Goal: Information Seeking & Learning: Learn about a topic

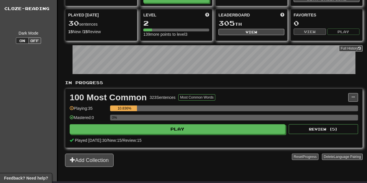
drag, startPoint x: 172, startPoint y: 69, endPoint x: 173, endPoint y: 107, distance: 38.5
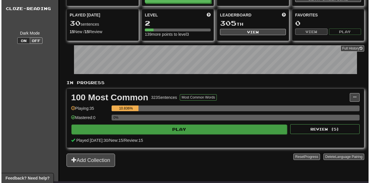
scroll to position [70, 0]
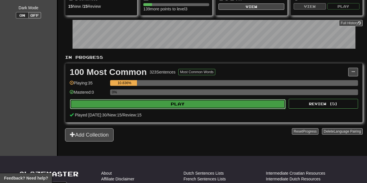
click at [173, 99] on button "Play" at bounding box center [178, 104] width 216 height 10
select select "**"
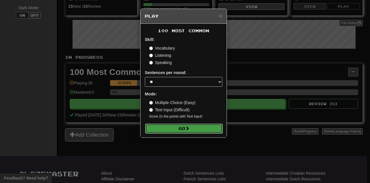
click at [181, 129] on button "Go" at bounding box center [183, 129] width 77 height 10
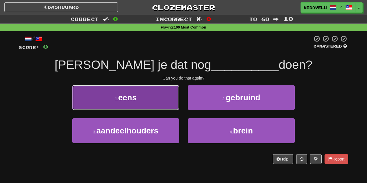
click at [159, 102] on button "1 . eens" at bounding box center [125, 97] width 107 height 25
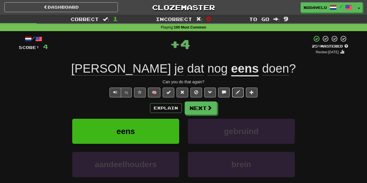
click at [242, 96] on button at bounding box center [238, 93] width 12 height 10
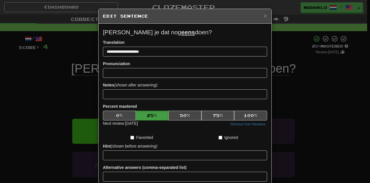
copy p "Kan je dat nog eens doen?"
drag, startPoint x: 150, startPoint y: 29, endPoint x: 102, endPoint y: 30, distance: 48.0
click at [103, 30] on p "Kan je dat nog eens doen?" at bounding box center [185, 32] width 164 height 9
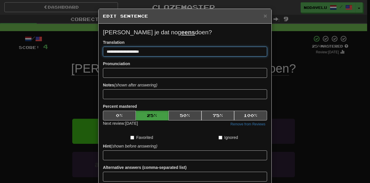
drag, startPoint x: 144, startPoint y: 52, endPoint x: 54, endPoint y: 56, distance: 89.7
click at [54, 56] on div "**********" at bounding box center [185, 91] width 370 height 183
paste input "**********"
type input "**********"
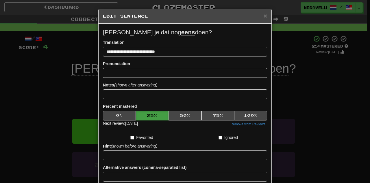
click at [138, 64] on div "Pronunciation" at bounding box center [185, 69] width 164 height 17
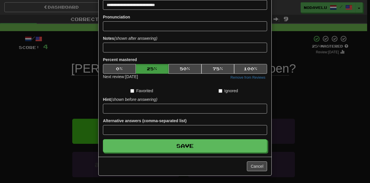
drag, startPoint x: 138, startPoint y: 70, endPoint x: 144, endPoint y: 92, distance: 23.0
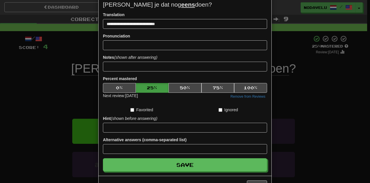
scroll to position [47, 0]
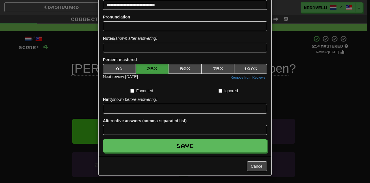
drag, startPoint x: 177, startPoint y: 129, endPoint x: 183, endPoint y: 161, distance: 32.7
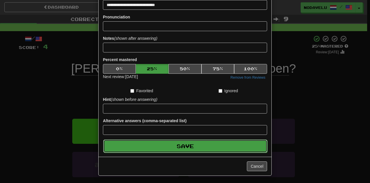
click at [187, 143] on button "Save" at bounding box center [185, 146] width 164 height 13
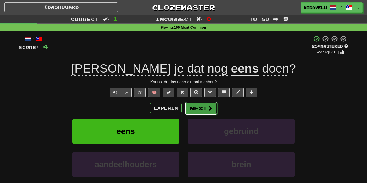
click at [204, 108] on button "Next" at bounding box center [201, 108] width 32 height 13
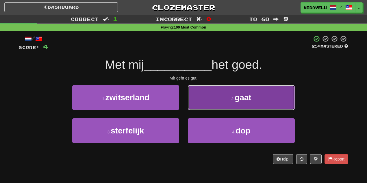
click at [209, 100] on button "2 . gaat" at bounding box center [241, 97] width 107 height 25
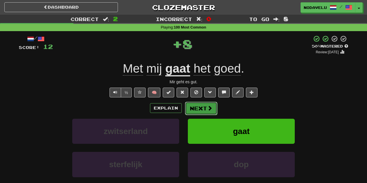
click at [198, 108] on button "Next" at bounding box center [201, 108] width 32 height 13
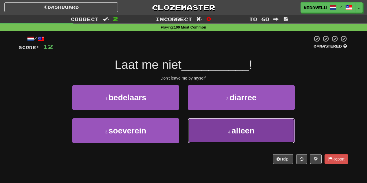
click at [206, 133] on button "4 . alleen" at bounding box center [241, 130] width 107 height 25
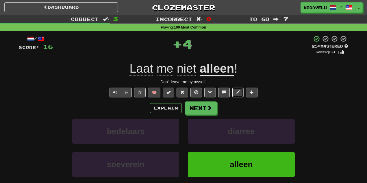
click at [234, 93] on button at bounding box center [238, 93] width 12 height 10
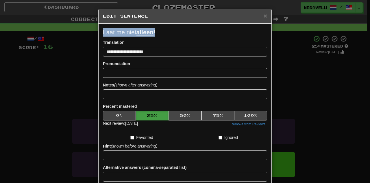
copy p "Laat me niet alleen !"
drag, startPoint x: 168, startPoint y: 29, endPoint x: 104, endPoint y: 23, distance: 65.0
click at [100, 31] on div "**********" at bounding box center [185, 114] width 173 height 180
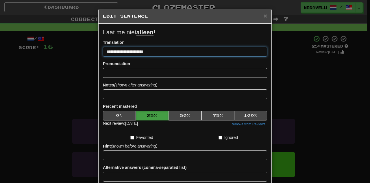
drag, startPoint x: 176, startPoint y: 51, endPoint x: 105, endPoint y: 60, distance: 72.1
click at [71, 54] on div "**********" at bounding box center [185, 91] width 370 height 183
paste input
type input "**********"
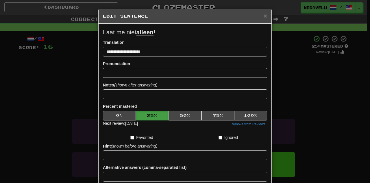
click at [141, 65] on div "Pronunciation" at bounding box center [185, 69] width 164 height 17
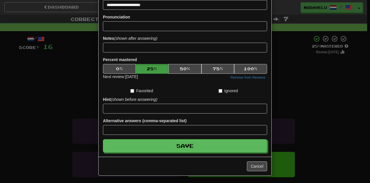
drag, startPoint x: 153, startPoint y: 75, endPoint x: 153, endPoint y: 116, distance: 40.7
drag, startPoint x: 173, startPoint y: 124, endPoint x: 171, endPoint y: 153, distance: 29.2
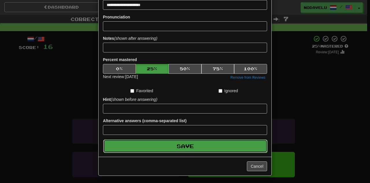
click at [183, 148] on button "Save" at bounding box center [185, 146] width 164 height 13
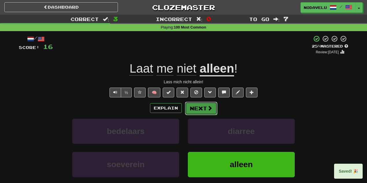
click at [201, 107] on button "Next" at bounding box center [201, 108] width 32 height 13
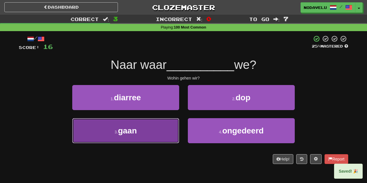
click at [163, 129] on button "3 . gaan" at bounding box center [125, 130] width 107 height 25
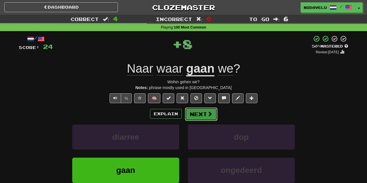
click at [196, 114] on button "Next" at bounding box center [201, 114] width 32 height 13
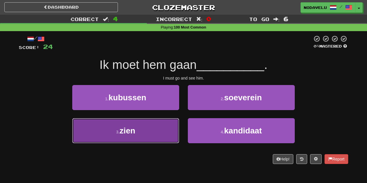
click at [162, 134] on button "3 . zien" at bounding box center [125, 130] width 107 height 25
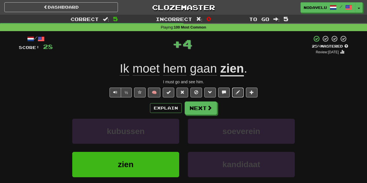
click at [236, 91] on span at bounding box center [238, 92] width 4 height 4
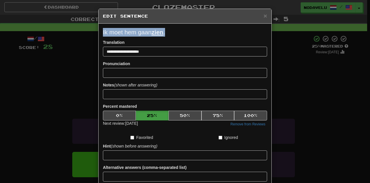
copy p "Ik moet hem gaan zien ."
drag, startPoint x: 125, startPoint y: 30, endPoint x: 101, endPoint y: 31, distance: 23.7
click at [101, 31] on div "**********" at bounding box center [185, 114] width 173 height 180
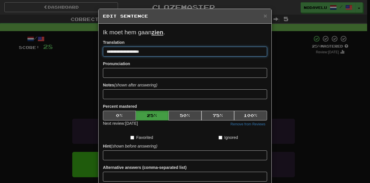
drag, startPoint x: 69, startPoint y: 51, endPoint x: 46, endPoint y: 55, distance: 23.4
click at [34, 54] on div "**********" at bounding box center [185, 91] width 370 height 183
paste input
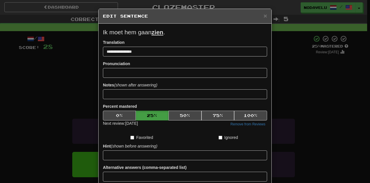
click at [139, 61] on div "Pronunciation" at bounding box center [185, 69] width 164 height 17
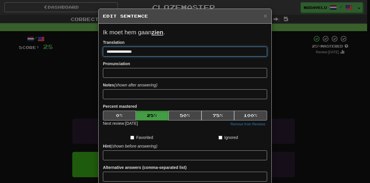
click at [105, 52] on input "**********" at bounding box center [185, 52] width 164 height 10
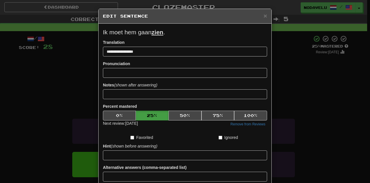
click at [232, 30] on p "Ik moet hem gaan zien ." at bounding box center [185, 32] width 164 height 9
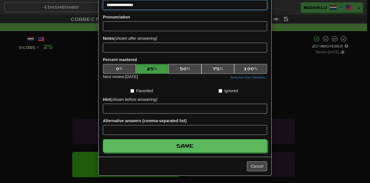
drag, startPoint x: 163, startPoint y: 52, endPoint x: 165, endPoint y: 79, distance: 27.3
type input "**********"
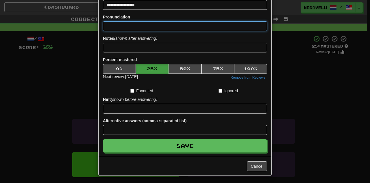
click at [142, 22] on input at bounding box center [185, 26] width 164 height 10
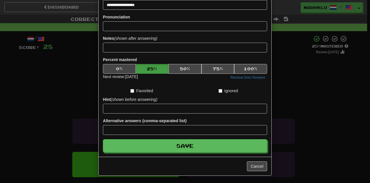
click at [145, 10] on form "**********" at bounding box center [185, 67] width 164 height 172
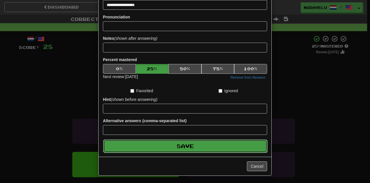
click at [183, 144] on button "Save" at bounding box center [185, 146] width 164 height 13
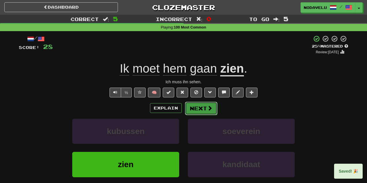
click at [203, 109] on button "Next" at bounding box center [201, 108] width 32 height 13
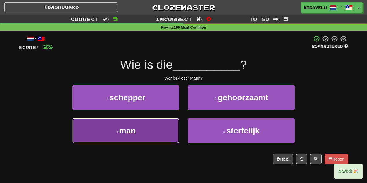
click at [161, 129] on button "3 . man" at bounding box center [125, 130] width 107 height 25
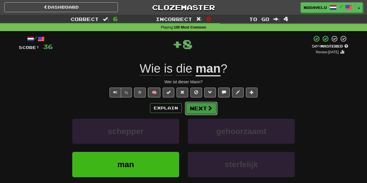
click at [198, 108] on button "Next" at bounding box center [201, 108] width 32 height 13
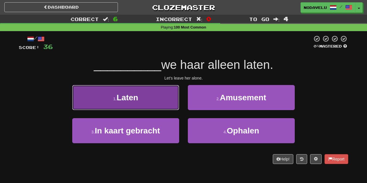
click at [167, 101] on button "1 . Laten" at bounding box center [125, 97] width 107 height 25
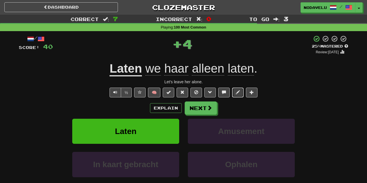
click at [232, 91] on button at bounding box center [238, 93] width 12 height 10
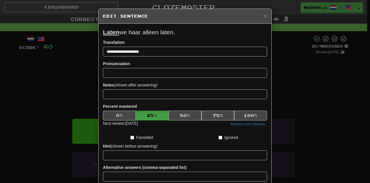
copy p "Laten we haar alleen laten."
drag, startPoint x: 175, startPoint y: 30, endPoint x: 102, endPoint y: 31, distance: 72.5
click at [103, 31] on p "Laten we haar alleen laten." at bounding box center [185, 32] width 164 height 9
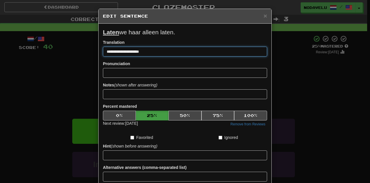
drag, startPoint x: 149, startPoint y: 49, endPoint x: 81, endPoint y: 52, distance: 68.0
click at [81, 52] on div "**********" at bounding box center [185, 91] width 370 height 183
type input "**********"
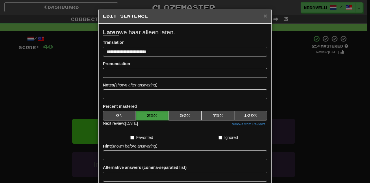
click at [143, 62] on div "Pronunciation" at bounding box center [185, 69] width 164 height 17
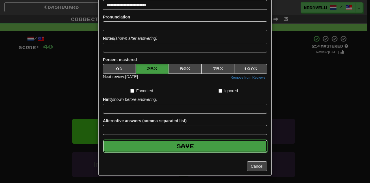
click at [186, 140] on button "Save" at bounding box center [185, 146] width 164 height 13
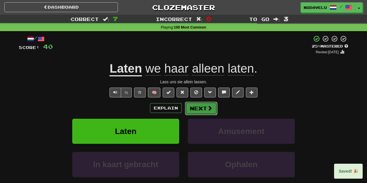
click at [201, 110] on button "Next" at bounding box center [201, 108] width 32 height 13
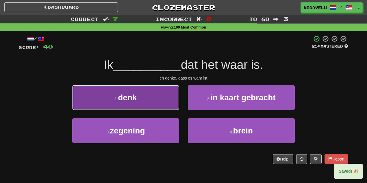
click at [159, 104] on button "1 . denk" at bounding box center [125, 97] width 107 height 25
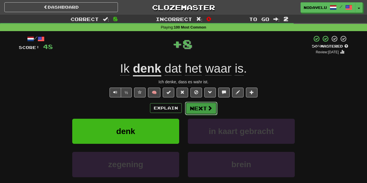
click at [195, 109] on button "Next" at bounding box center [201, 108] width 32 height 13
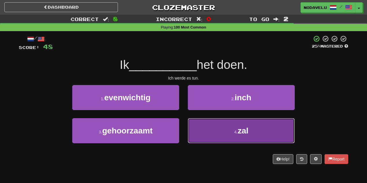
click at [200, 131] on button "4 . zal" at bounding box center [241, 130] width 107 height 25
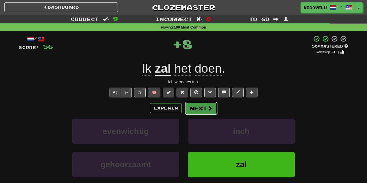
click at [199, 111] on button "Next" at bounding box center [201, 108] width 32 height 13
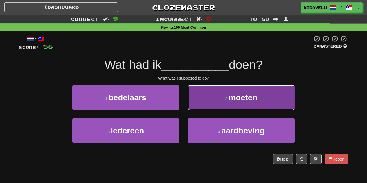
click at [215, 101] on button "2 . moeten" at bounding box center [241, 97] width 107 height 25
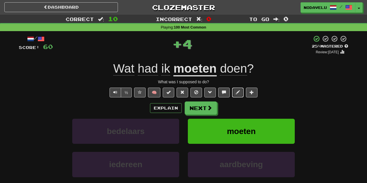
click at [239, 94] on span at bounding box center [238, 92] width 4 height 4
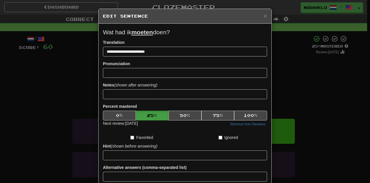
copy p "Wat had ik moeten doen?"
drag, startPoint x: 140, startPoint y: 30, endPoint x: 102, endPoint y: 32, distance: 37.6
click at [103, 32] on p "Wat had ik moeten doen?" at bounding box center [185, 32] width 164 height 9
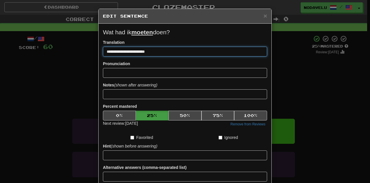
drag, startPoint x: 117, startPoint y: 54, endPoint x: 72, endPoint y: 55, distance: 45.1
click at [63, 57] on div "**********" at bounding box center [185, 91] width 370 height 183
paste input
type input "**********"
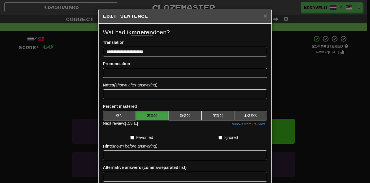
click at [142, 64] on div "Pronunciation" at bounding box center [185, 69] width 164 height 17
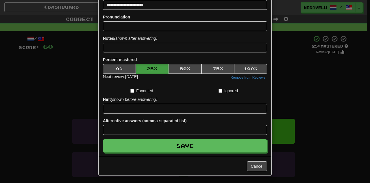
drag, startPoint x: 159, startPoint y: 70, endPoint x: 160, endPoint y: 90, distance: 20.2
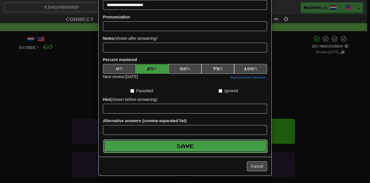
click at [184, 147] on button "Save" at bounding box center [185, 146] width 164 height 13
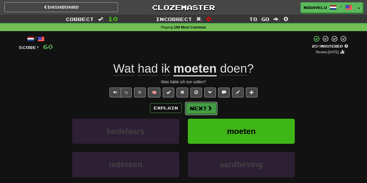
click at [198, 110] on button "Next" at bounding box center [201, 108] width 32 height 13
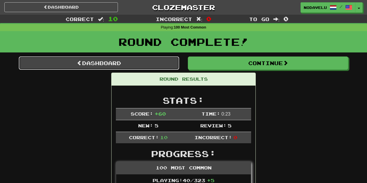
click at [139, 63] on link "Dashboard" at bounding box center [99, 63] width 160 height 13
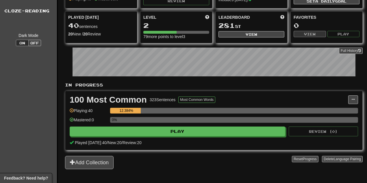
scroll to position [49, 0]
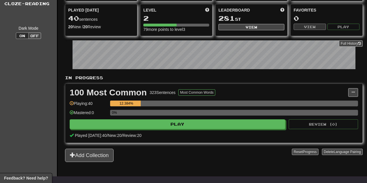
drag, startPoint x: 142, startPoint y: 75, endPoint x: 144, endPoint y: 92, distance: 18.0
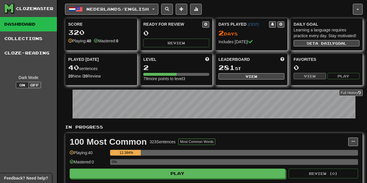
drag, startPoint x: 144, startPoint y: 79, endPoint x: 136, endPoint y: 39, distance: 40.1
click at [126, 8] on span "Nederlands / English" at bounding box center [117, 9] width 62 height 5
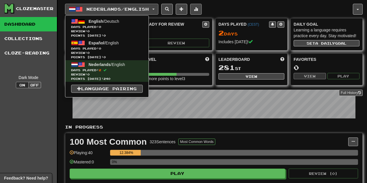
drag, startPoint x: 224, startPoint y: 3, endPoint x: 204, endPoint y: 8, distance: 20.3
click at [224, 3] on div "Nederlands / English English / Deutsch Days Played: 0 Review: 0 Points [DATE]: …" at bounding box center [214, 113] width 298 height 226
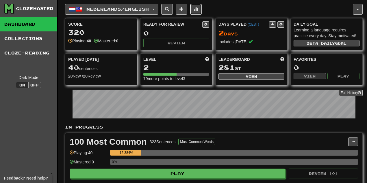
click at [198, 10] on span at bounding box center [196, 9] width 4 height 4
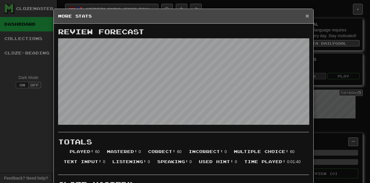
click at [305, 16] on span "×" at bounding box center [306, 15] width 3 height 7
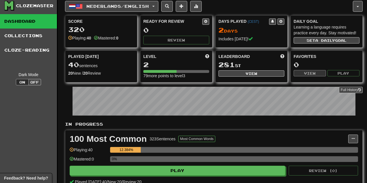
drag, startPoint x: 259, startPoint y: 18, endPoint x: 248, endPoint y: 27, distance: 13.5
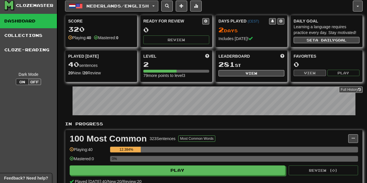
click at [136, 5] on span "Nederlands / English" at bounding box center [117, 5] width 62 height 5
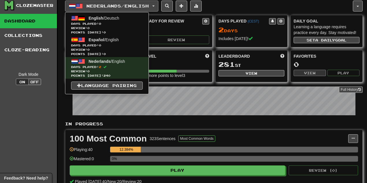
click at [264, 8] on div "Nederlands / English English / Deutsch Days Played: 0 Review: 0 Points [DATE]: …" at bounding box center [209, 6] width 288 height 11
